Goal: Transaction & Acquisition: Purchase product/service

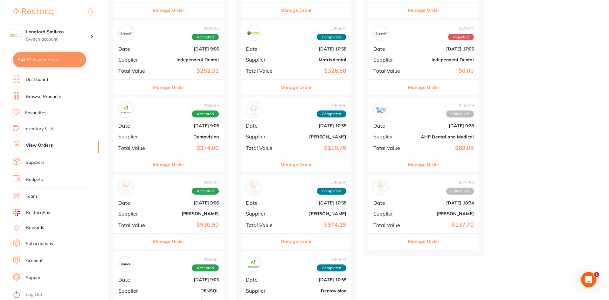
scroll to position [254, 0]
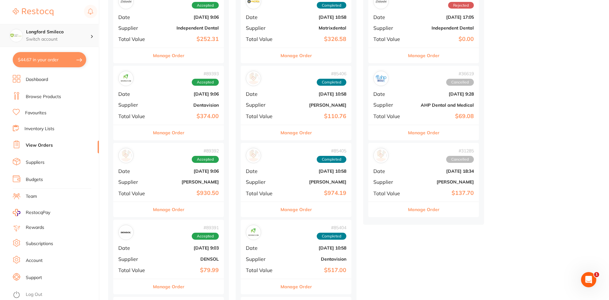
click at [59, 38] on p "Switch account" at bounding box center [58, 39] width 64 height 6
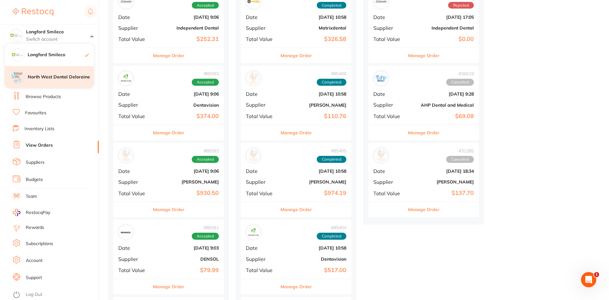
click at [69, 80] on h4 "North West Dental Deloraine" at bounding box center [61, 77] width 66 height 6
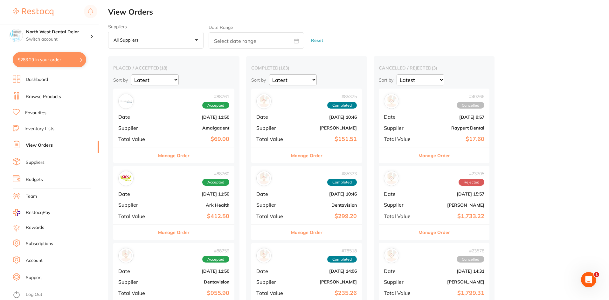
click at [46, 57] on button "$283.29 in your order" at bounding box center [49, 59] width 73 height 15
checkbox input "true"
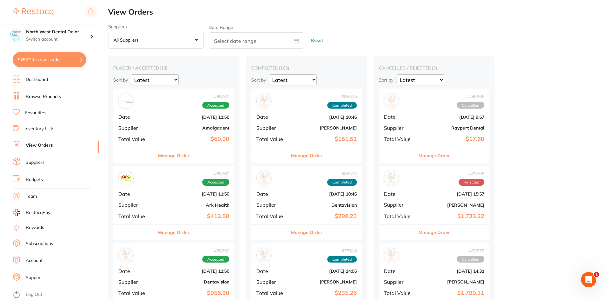
checkbox input "true"
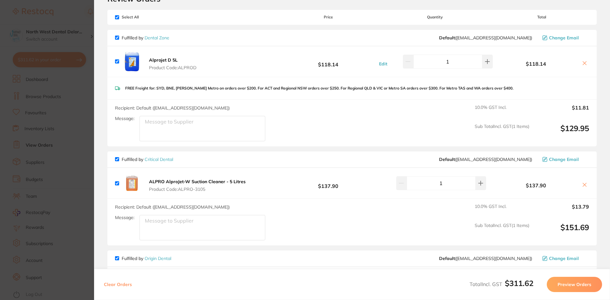
scroll to position [64, 0]
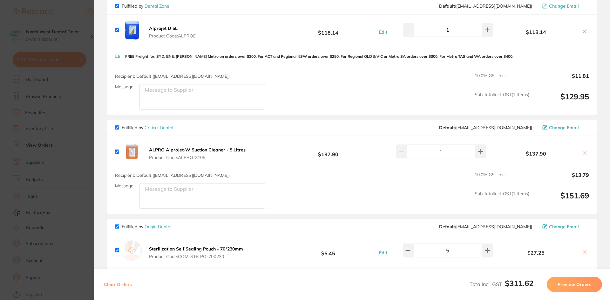
click at [584, 154] on icon at bounding box center [584, 153] width 5 height 5
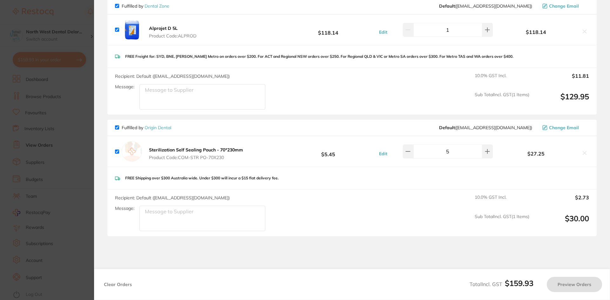
checkbox input "true"
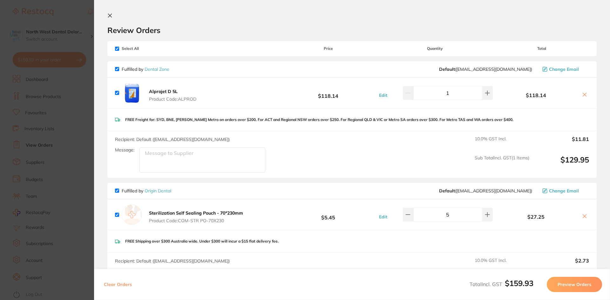
scroll to position [0, 0]
click at [72, 13] on section "Update RRP Set your pre negotiated price for this item. Item Agreed RRP (excl. …" at bounding box center [305, 150] width 610 height 300
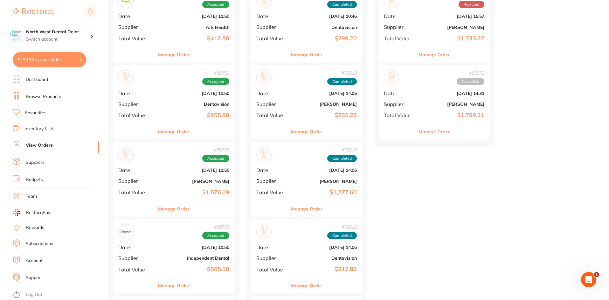
scroll to position [222, 0]
